Goal: Check status: Check status

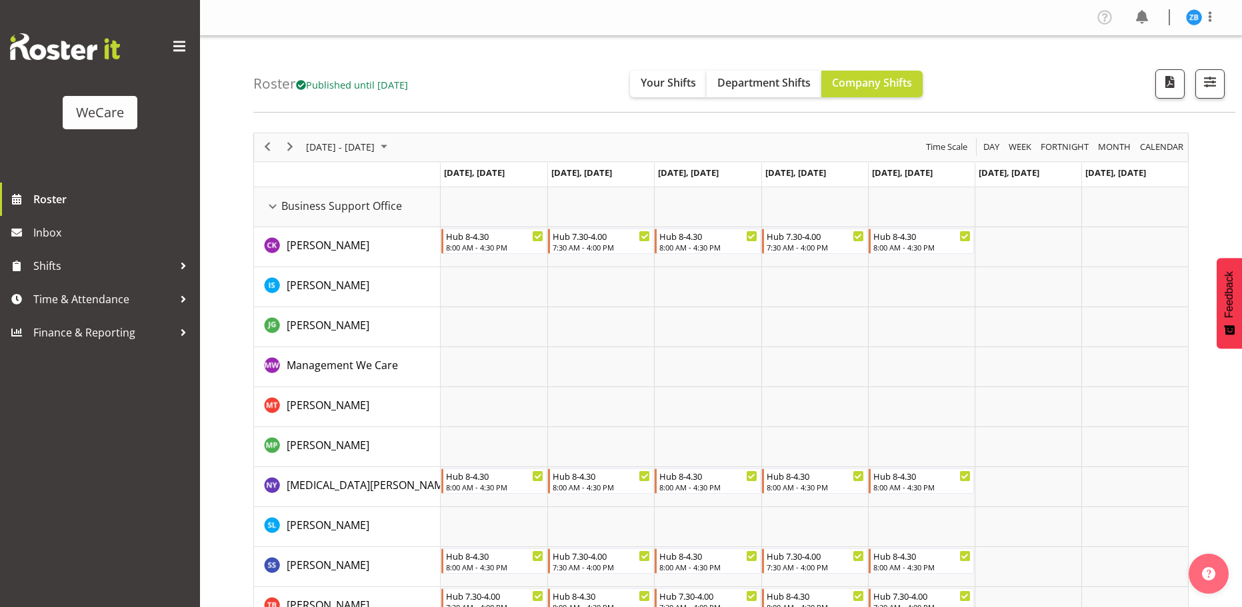
scroll to position [2133, 0]
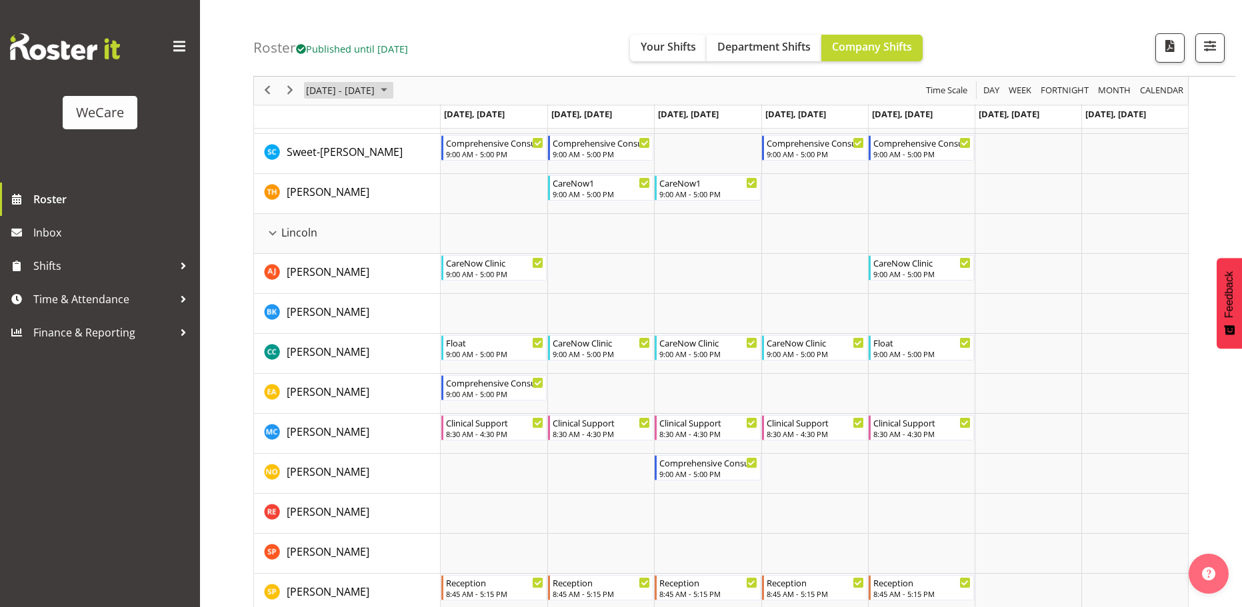
click at [376, 85] on span "[DATE] - [DATE]" at bounding box center [340, 91] width 71 height 17
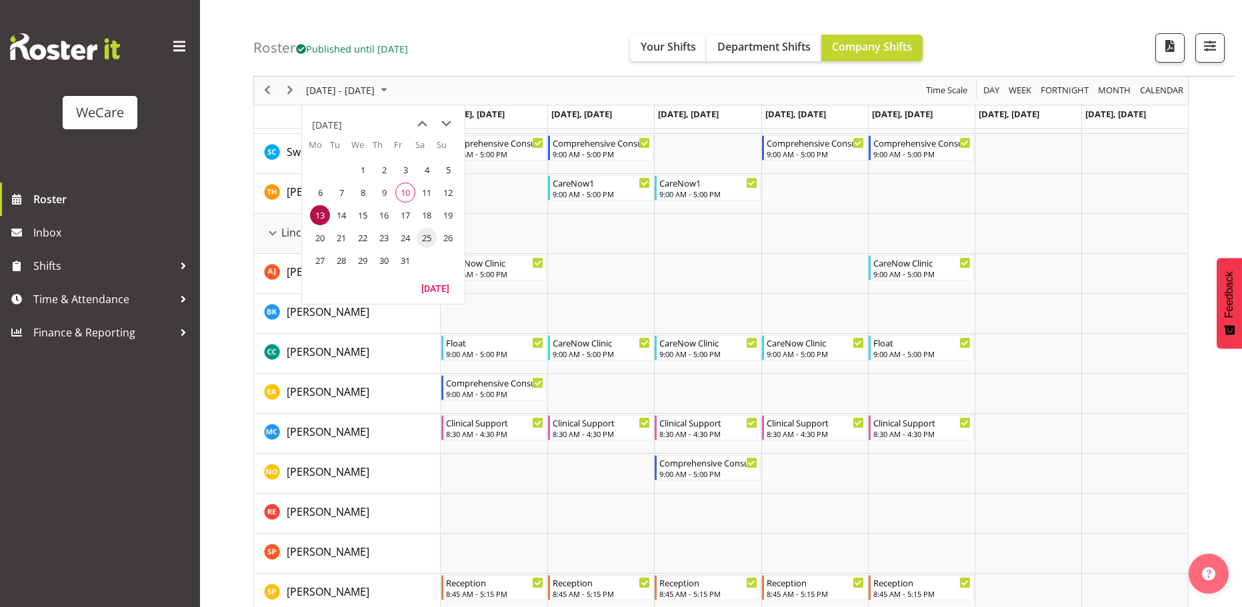
click at [425, 238] on span "25" at bounding box center [427, 238] width 20 height 20
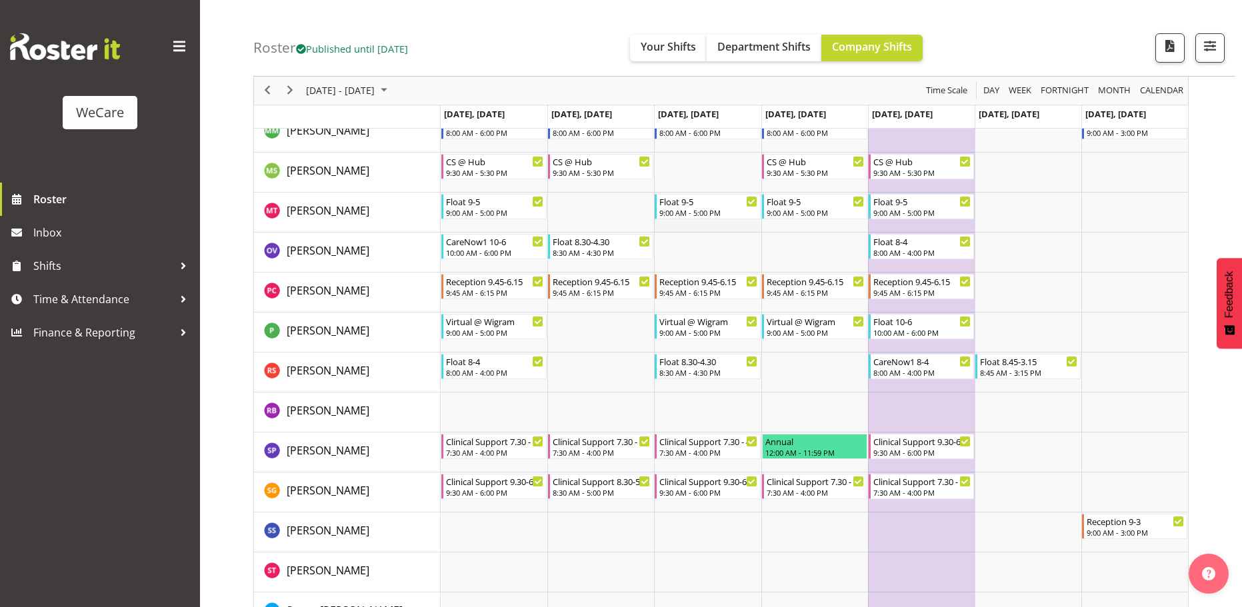
scroll to position [3923, 0]
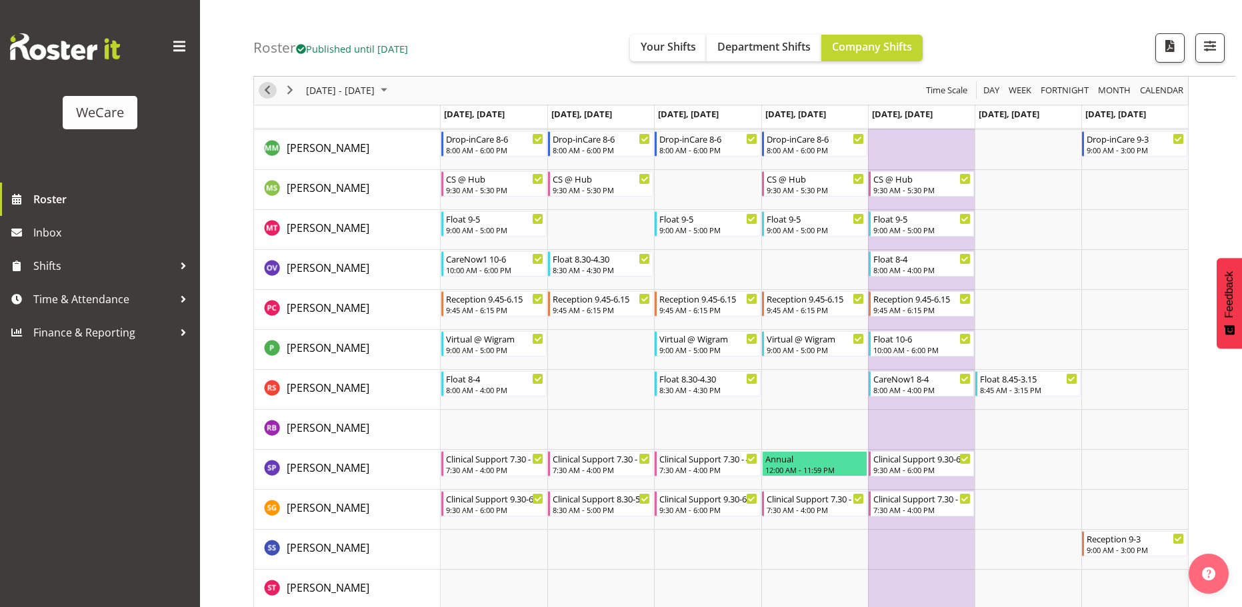
click at [266, 86] on span "Previous" at bounding box center [267, 91] width 16 height 17
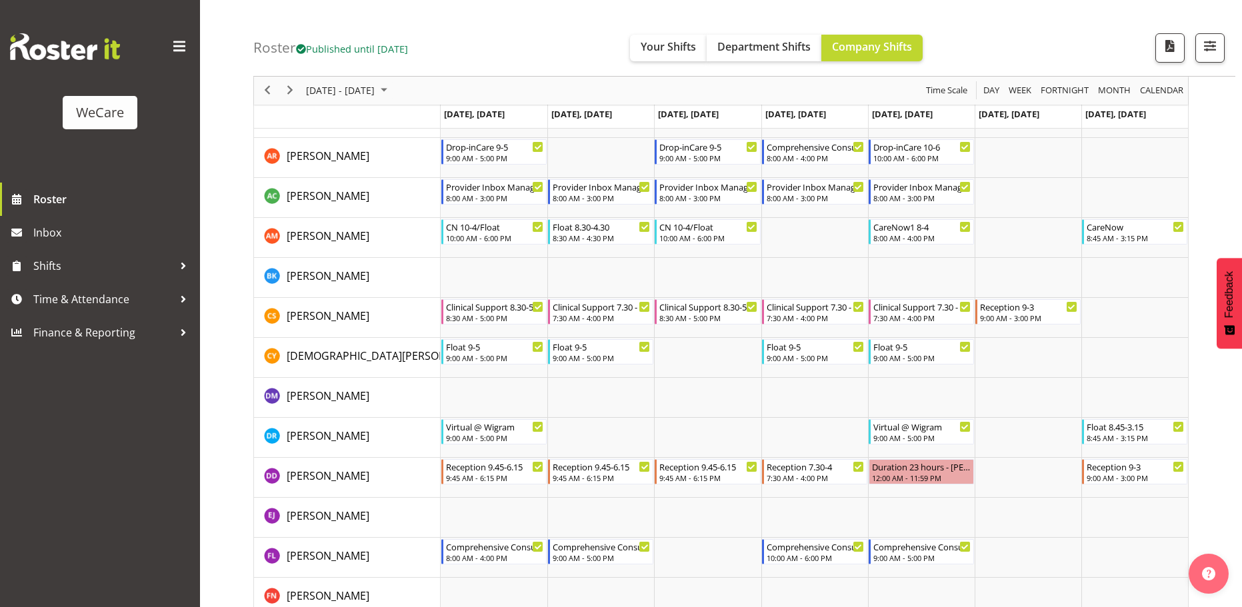
scroll to position [3230, 0]
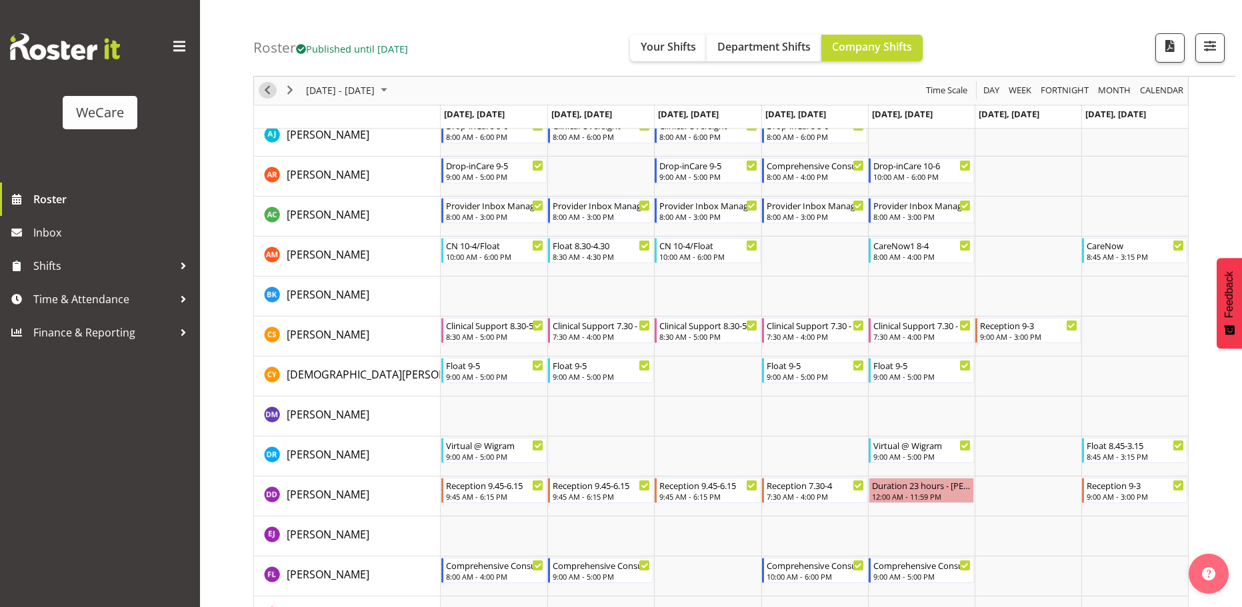
click at [274, 90] on span "Previous" at bounding box center [267, 91] width 16 height 17
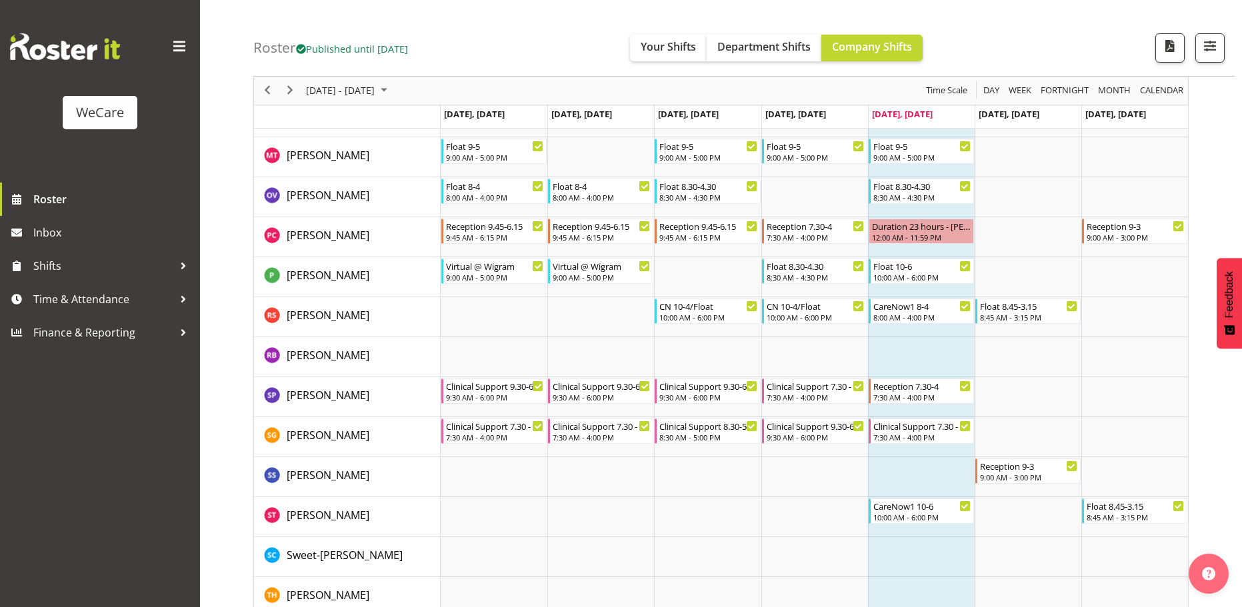
scroll to position [4030, 0]
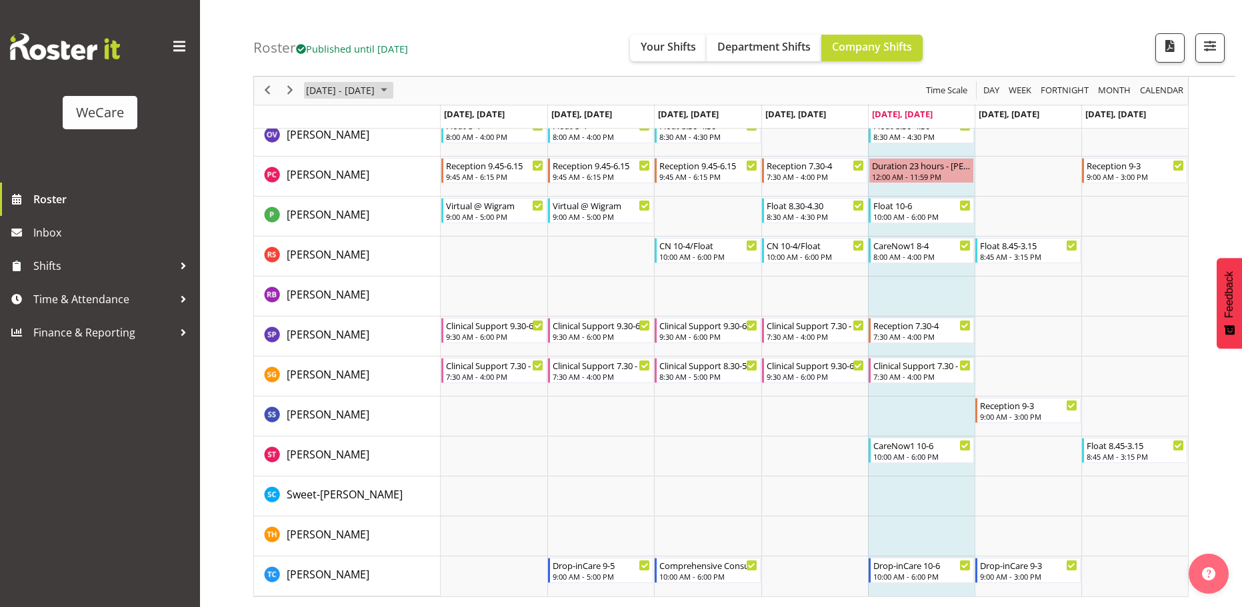
click at [365, 88] on span "[DATE] - [DATE]" at bounding box center [340, 91] width 71 height 17
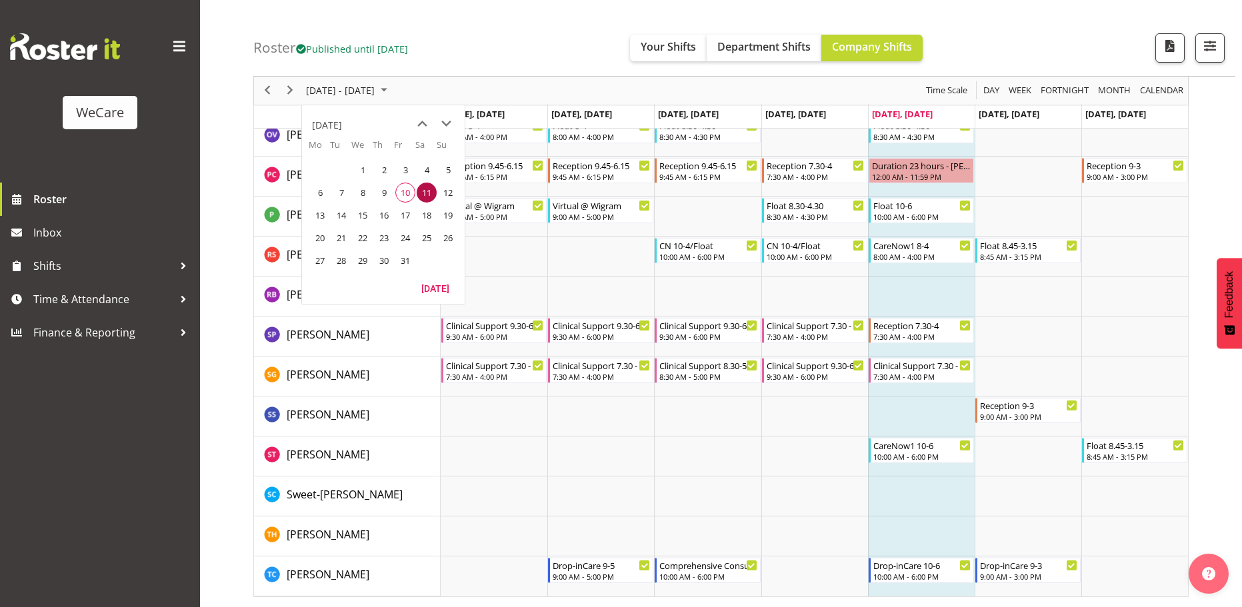
click at [407, 254] on span "31" at bounding box center [405, 261] width 20 height 20
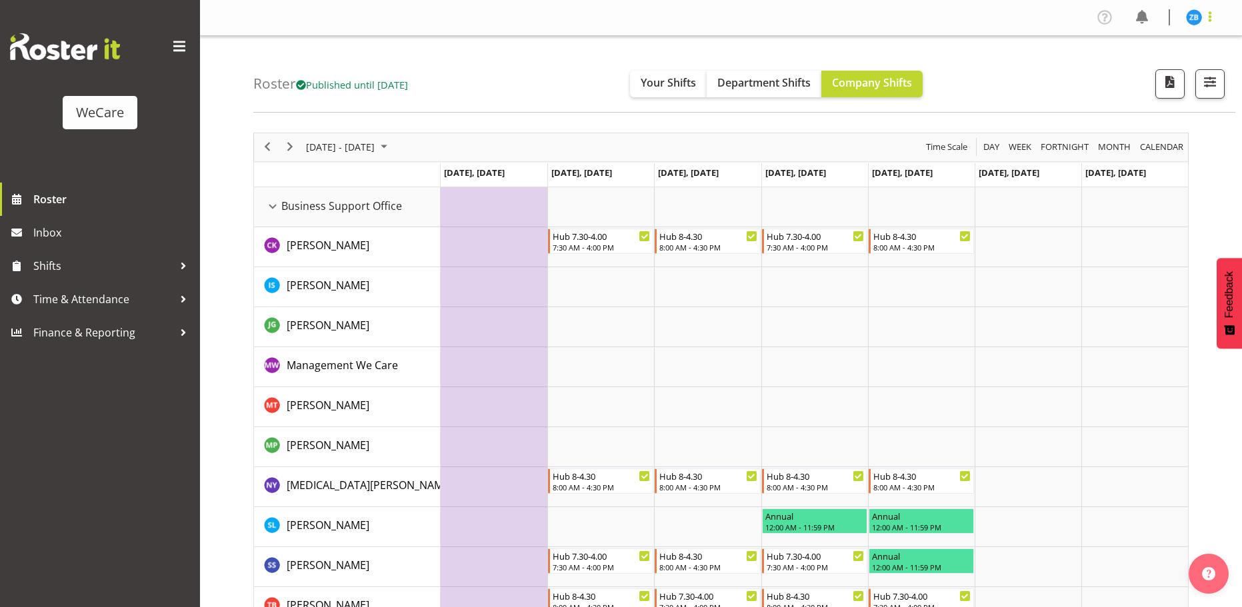
click at [1213, 17] on span at bounding box center [1210, 17] width 16 height 16
click at [1173, 67] on link "Log Out" at bounding box center [1154, 70] width 128 height 24
